Goal: Information Seeking & Learning: Learn about a topic

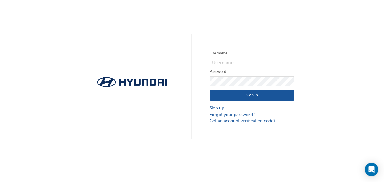
type input "[PERSON_NAME][EMAIL_ADDRESS][DOMAIN_NAME]"
click at [239, 97] on button "Sign In" at bounding box center [252, 95] width 85 height 11
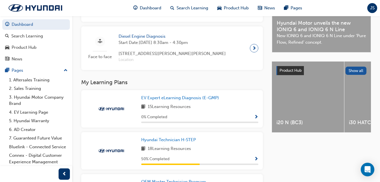
scroll to position [178, 0]
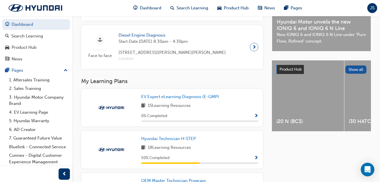
click at [256, 116] on span "Show Progress" at bounding box center [256, 116] width 4 height 5
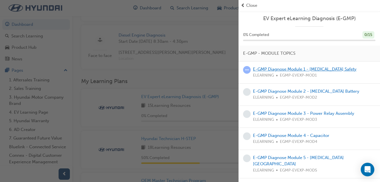
click at [275, 67] on link "E-GMP Diagnose Module 1 - [MEDICAL_DATA] Safety" at bounding box center [305, 69] width 104 height 5
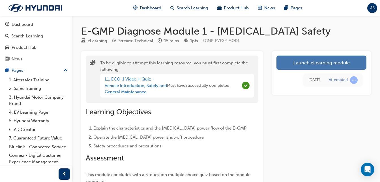
click at [300, 59] on link "Launch eLearning module" at bounding box center [322, 62] width 90 height 14
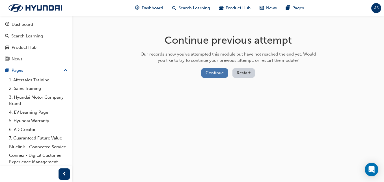
click at [219, 70] on button "Continue" at bounding box center [215, 72] width 27 height 9
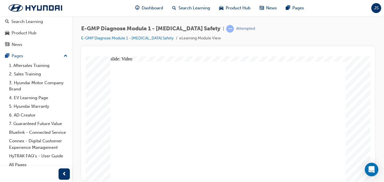
scroll to position [24, 0]
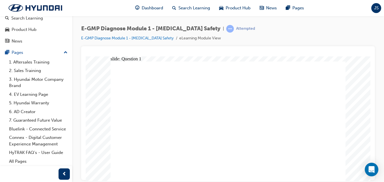
radio input "false"
radio input "true"
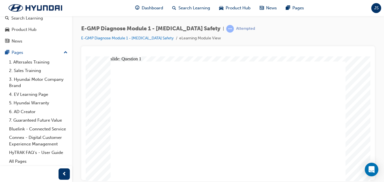
radio input "true"
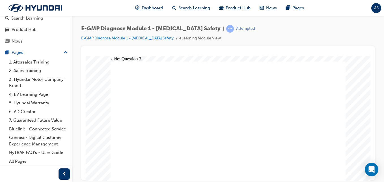
radio input "false"
radio input "true"
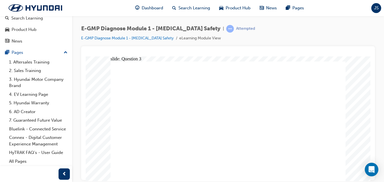
radio input "true"
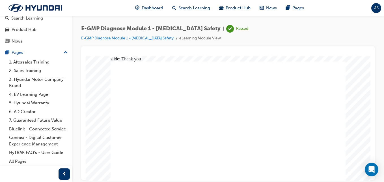
click at [378, 10] on span "JS" at bounding box center [376, 8] width 5 height 7
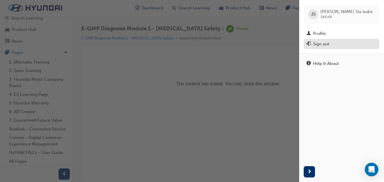
click at [325, 46] on div "Sign out" at bounding box center [321, 44] width 16 height 7
